Goal: Transaction & Acquisition: Purchase product/service

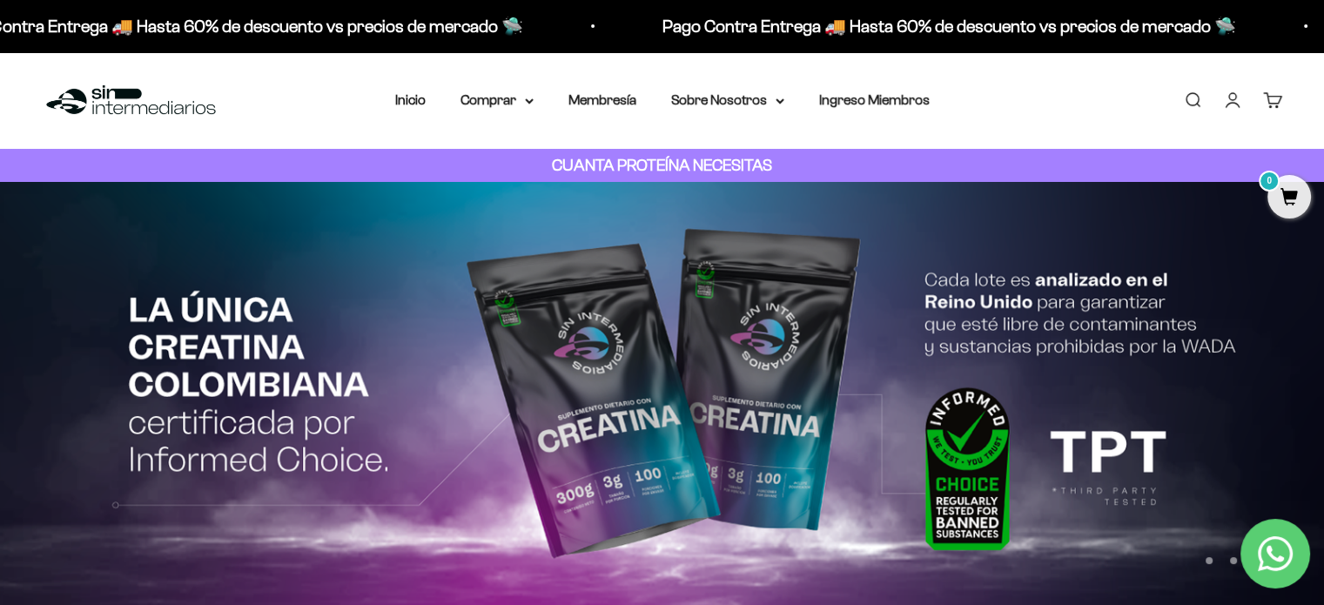
click at [731, 333] on img at bounding box center [662, 397] width 1324 height 431
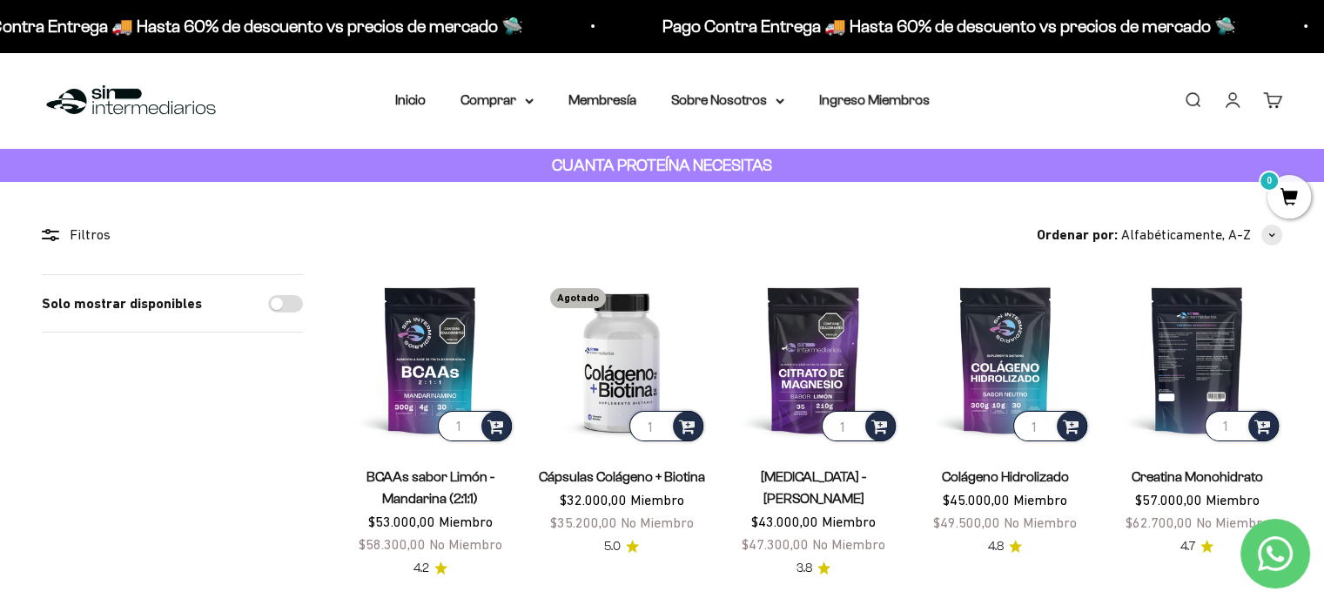
click at [1218, 337] on img at bounding box center [1196, 359] width 171 height 171
